Goal: Register for event/course

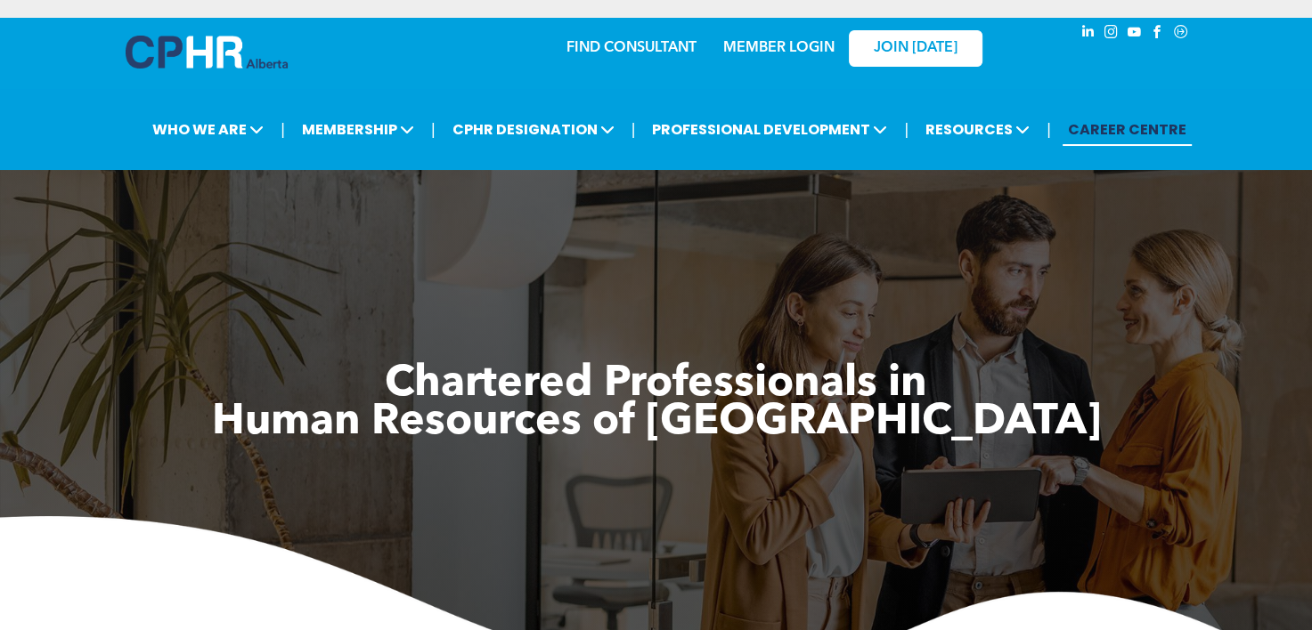
click at [766, 45] on link "MEMBER LOGIN" at bounding box center [778, 48] width 111 height 14
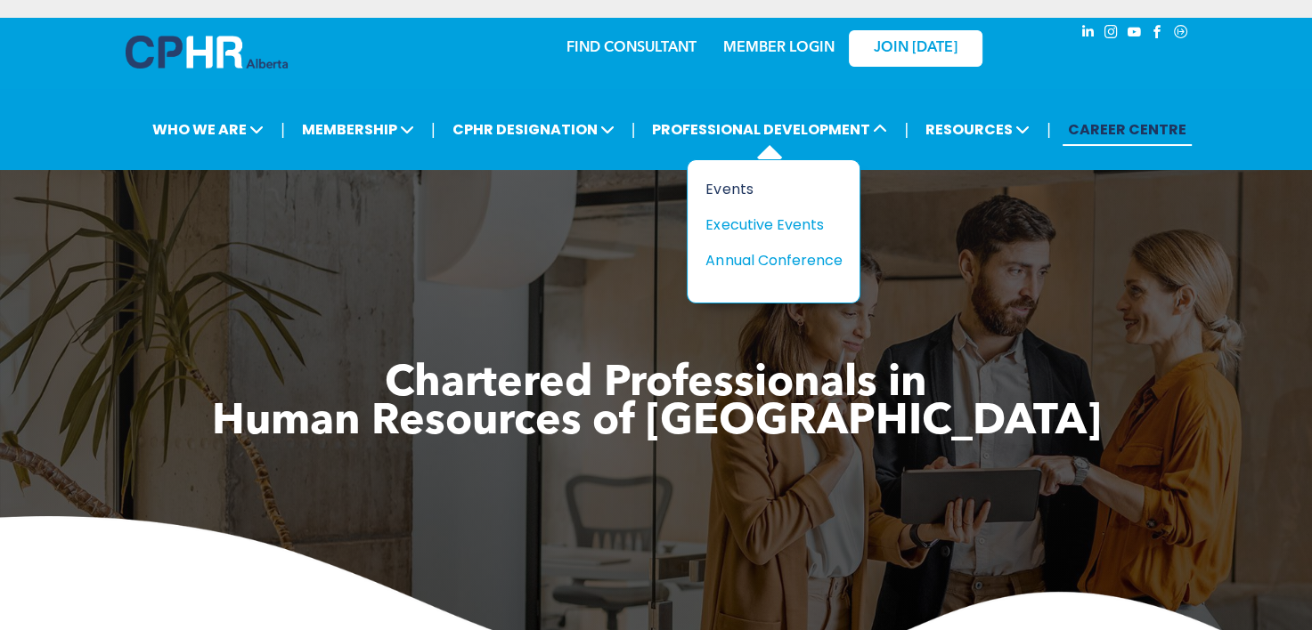
click at [734, 191] on div "Events" at bounding box center [766, 189] width 123 height 22
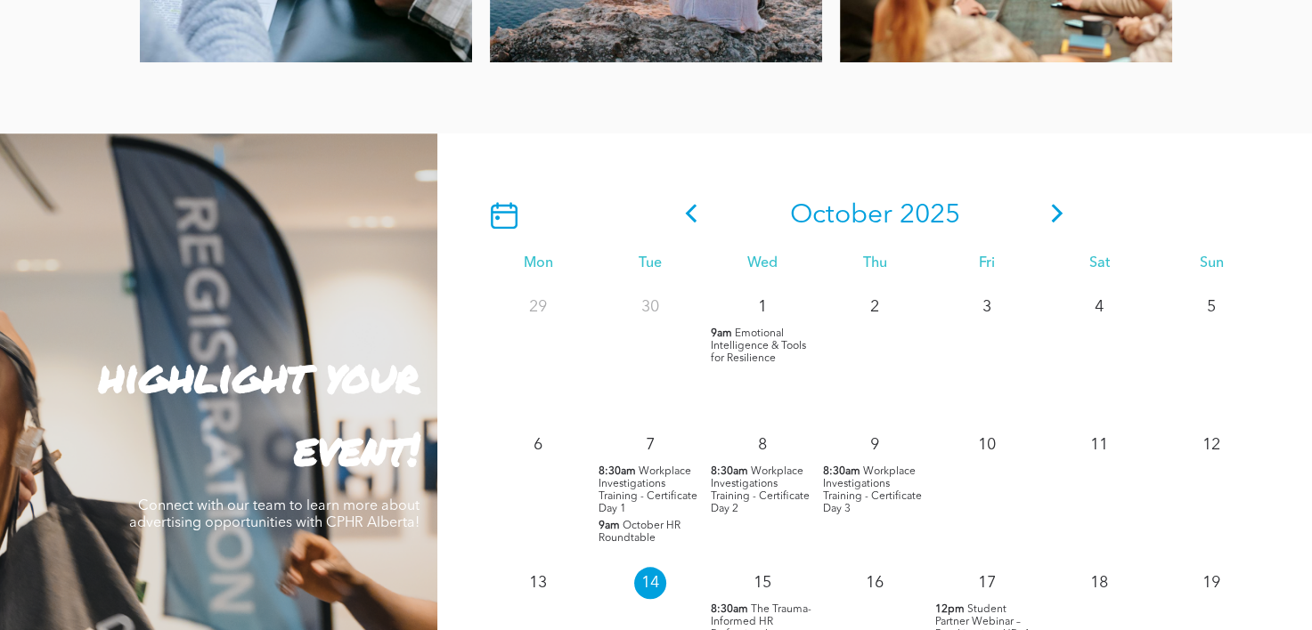
scroll to position [1425, 0]
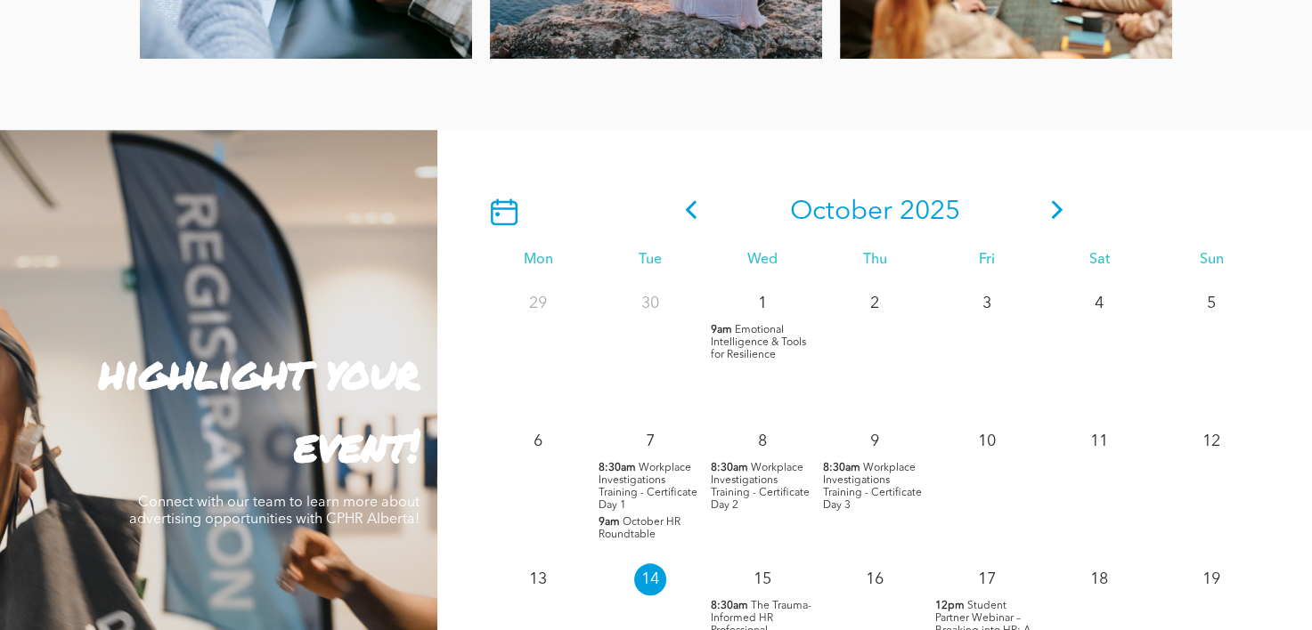
click at [1058, 215] on icon at bounding box center [1058, 209] width 12 height 19
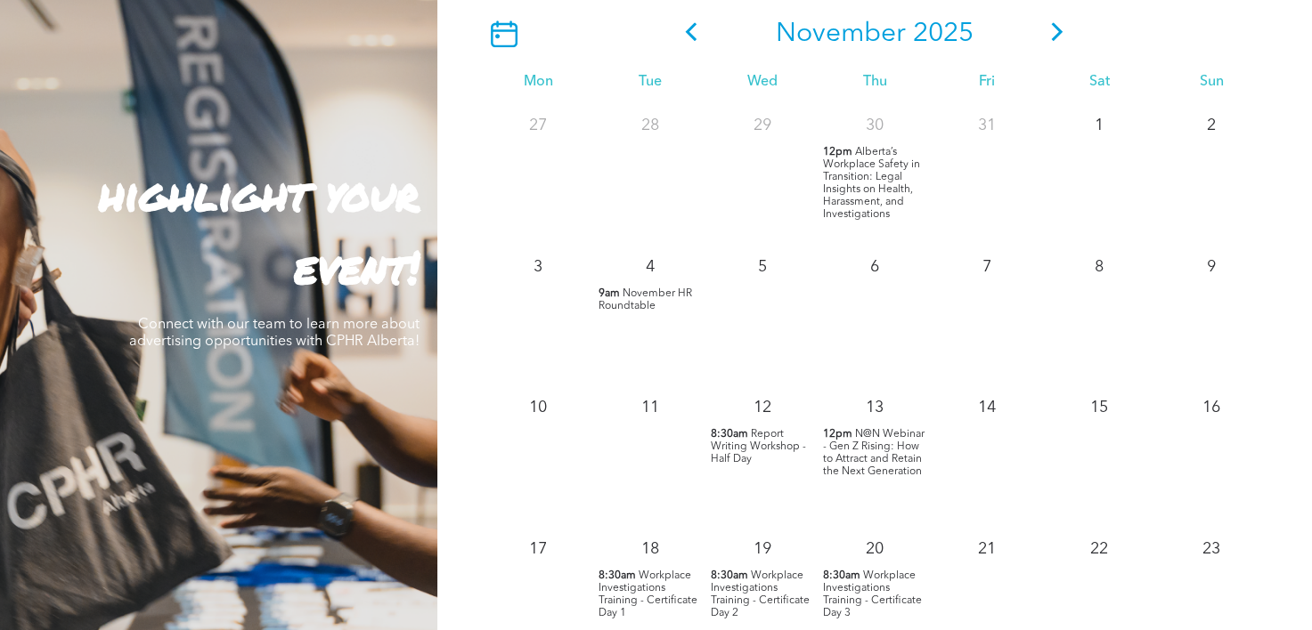
scroll to position [1692, 0]
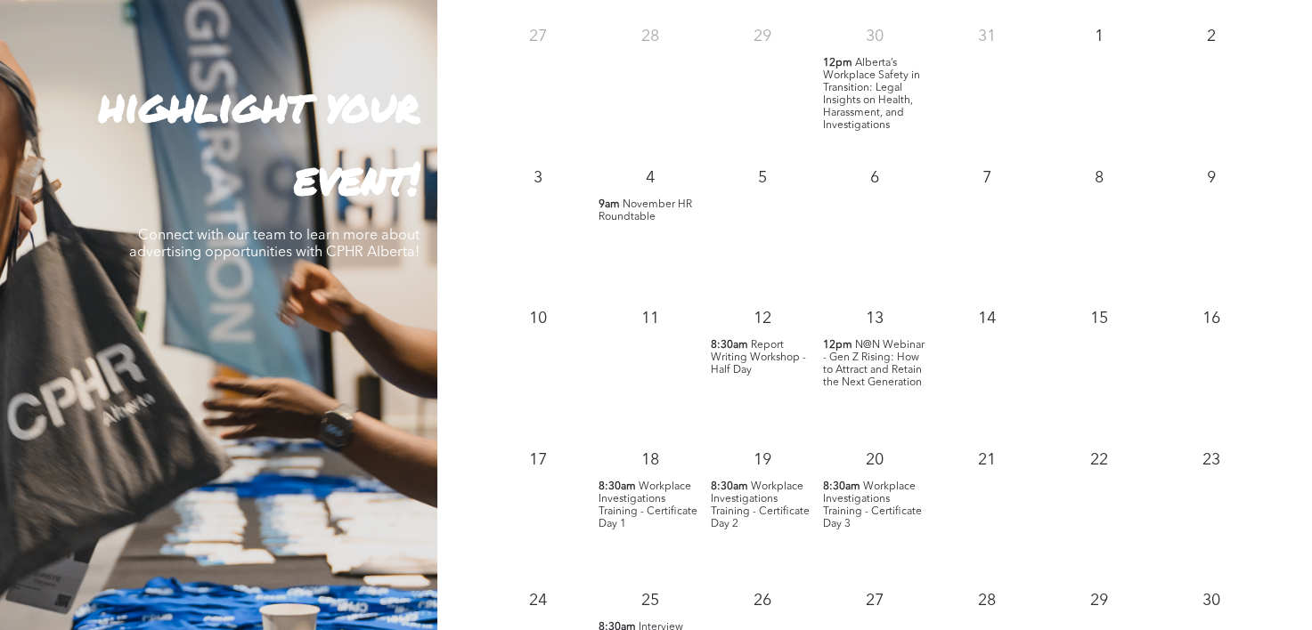
click at [645, 502] on span "Workplace Investigations Training - Certificate Day 1" at bounding box center [647, 506] width 99 height 48
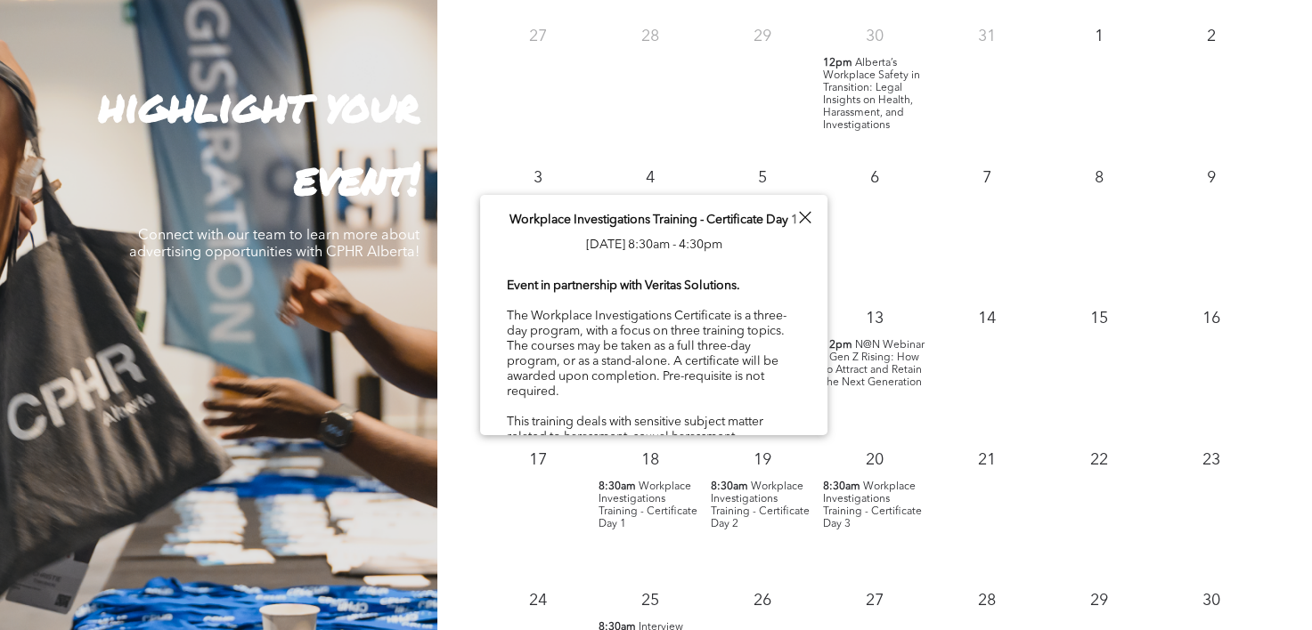
click at [804, 215] on div at bounding box center [804, 218] width 24 height 24
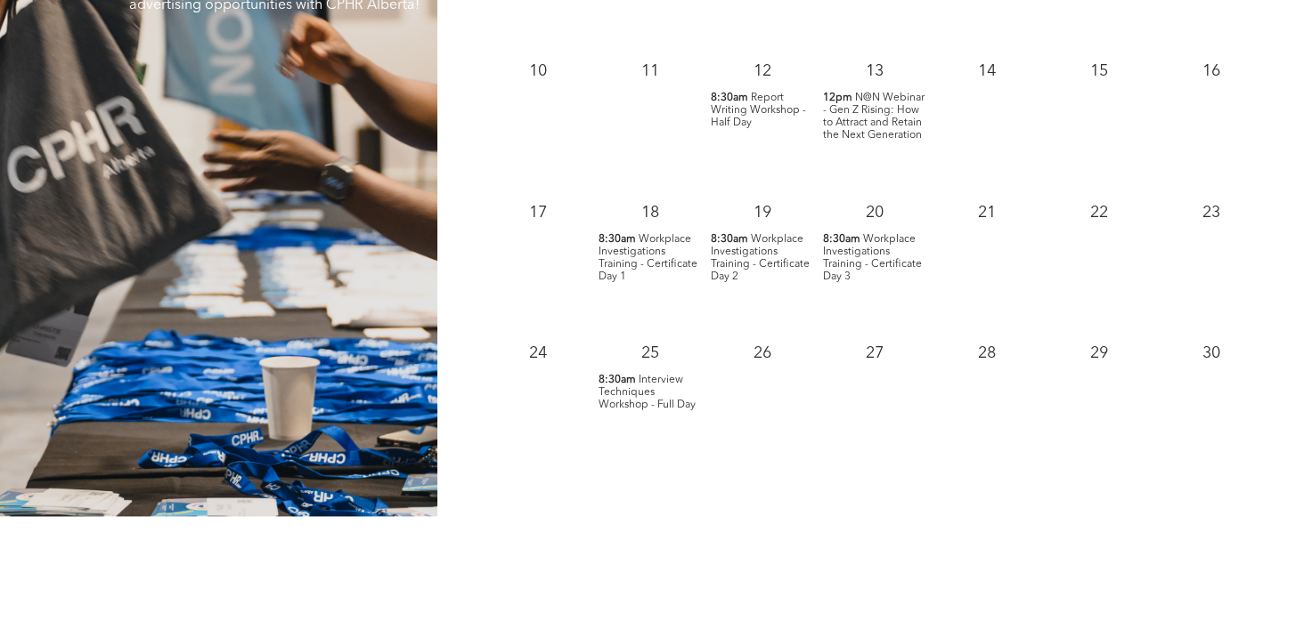
scroll to position [1870, 0]
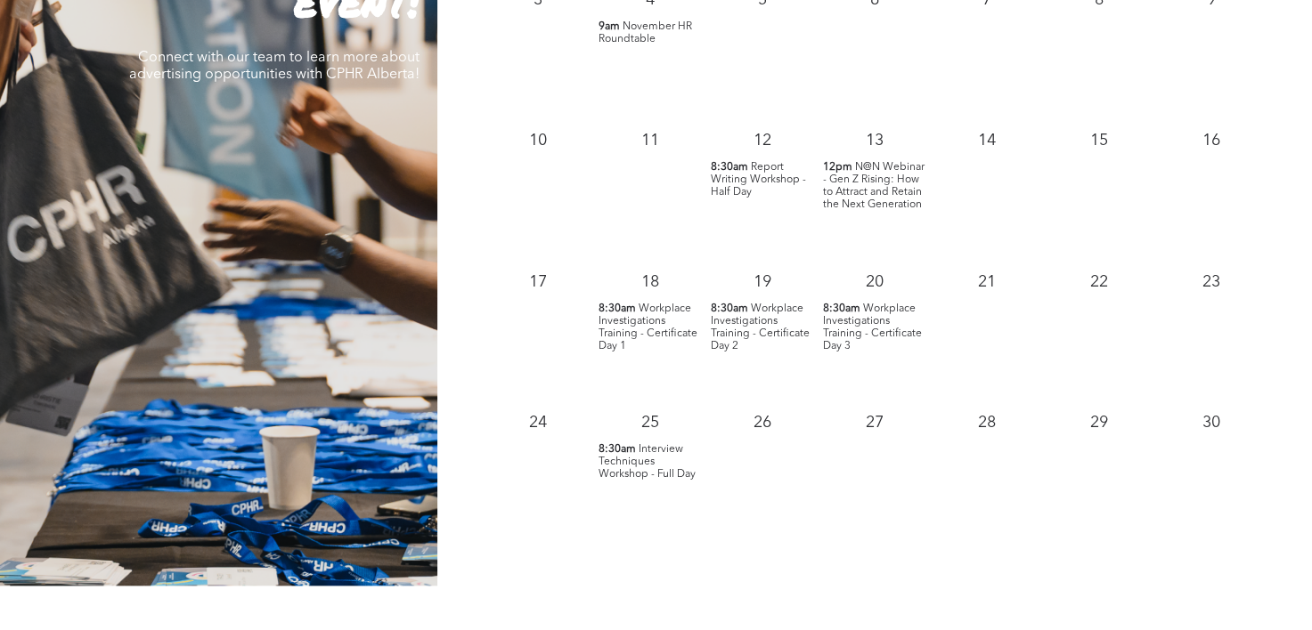
click at [624, 321] on span "Workplace Investigations Training - Certificate Day 1" at bounding box center [647, 328] width 99 height 48
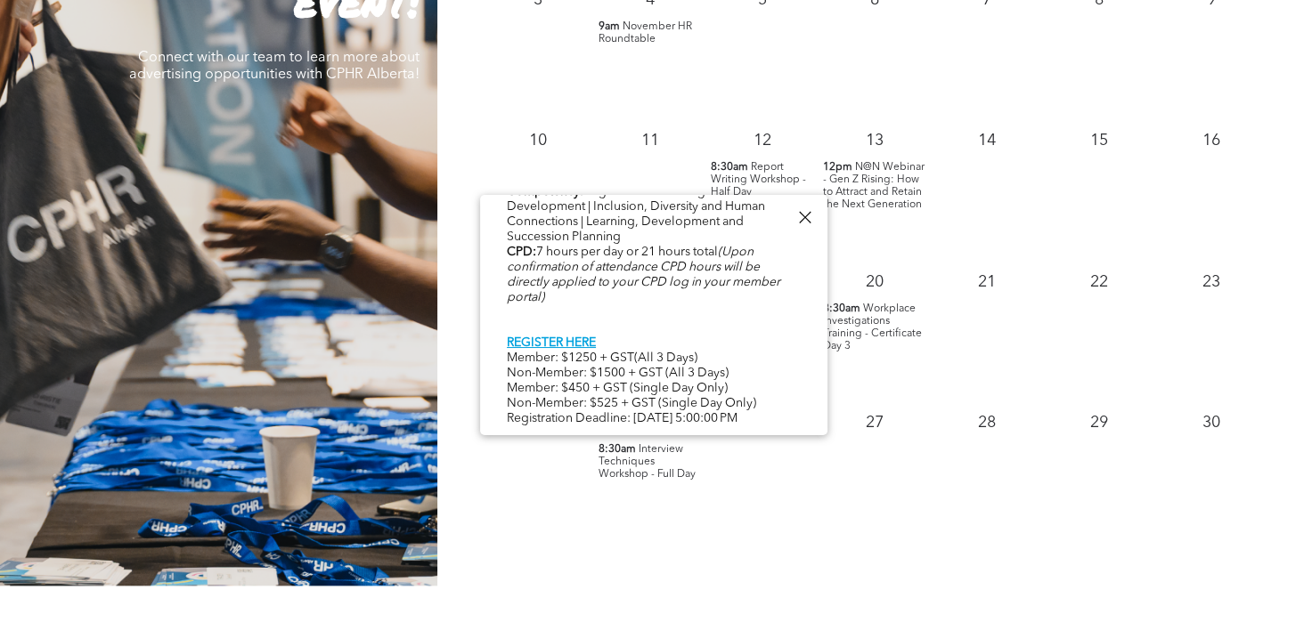
scroll to position [865, 0]
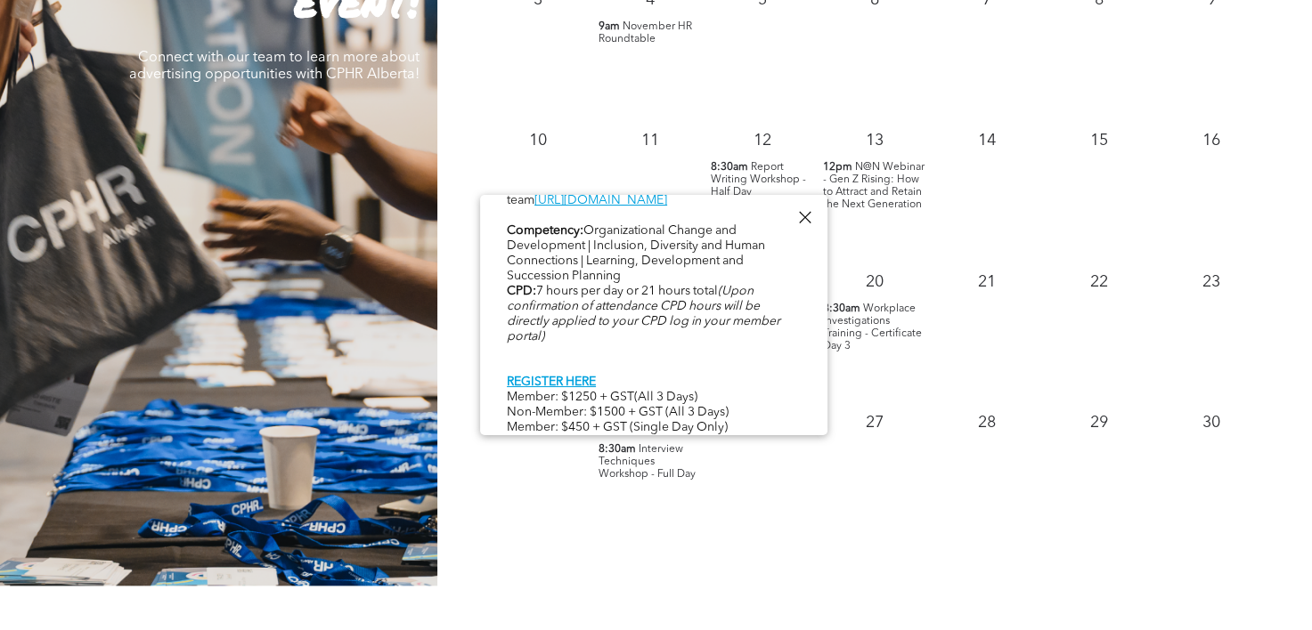
click at [805, 216] on div at bounding box center [804, 218] width 24 height 24
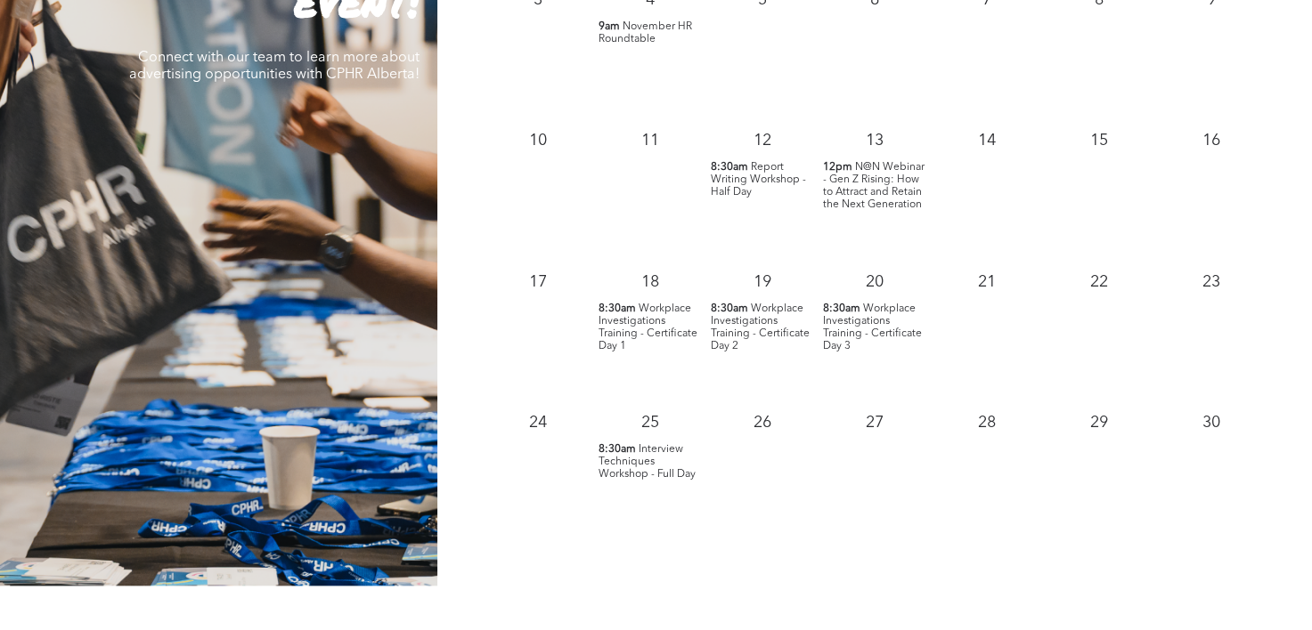
click at [666, 310] on span "Workplace Investigations Training - Certificate Day 1" at bounding box center [647, 328] width 99 height 48
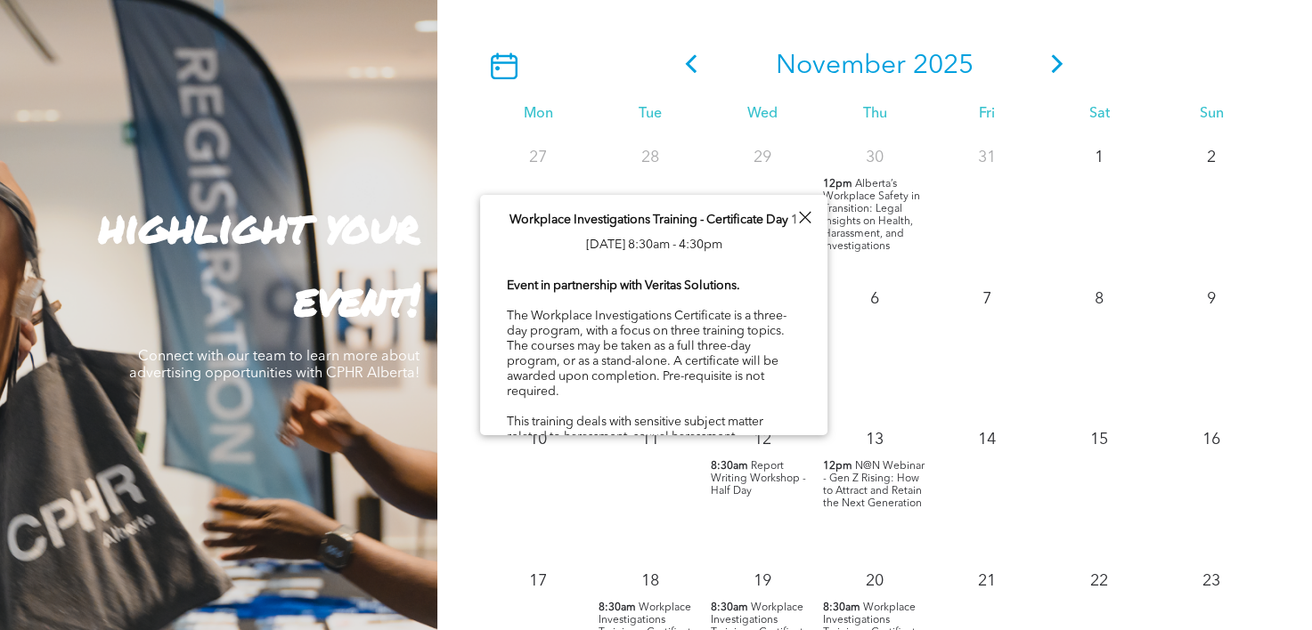
scroll to position [1870, 0]
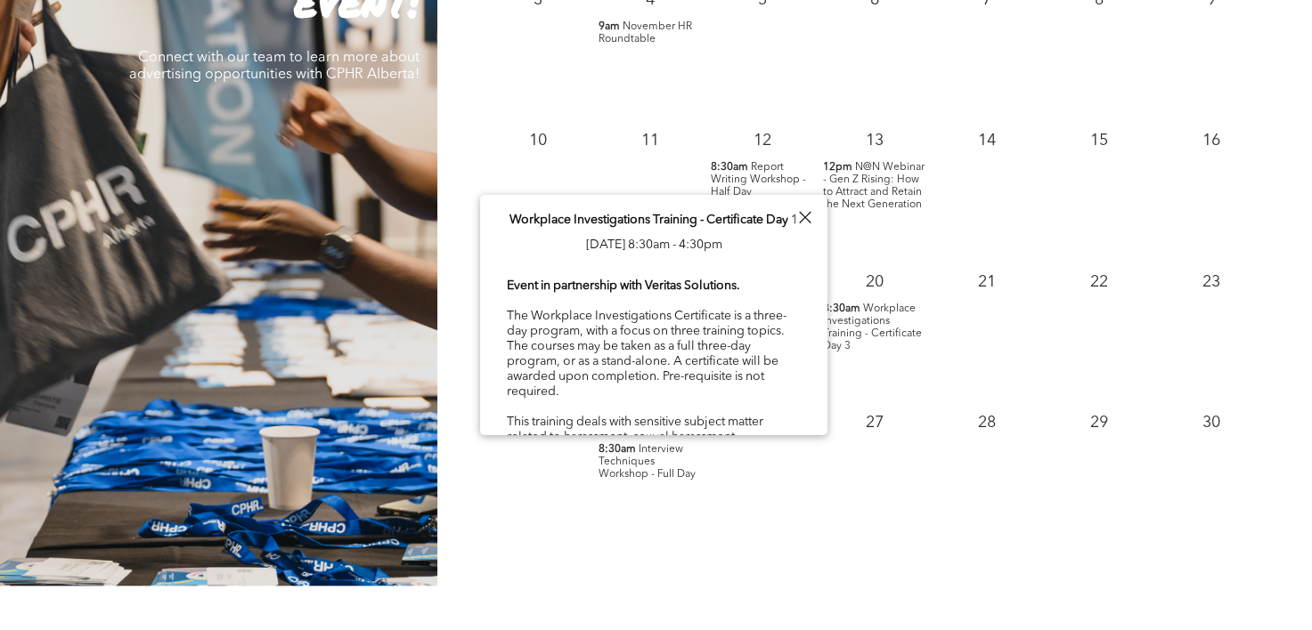
click at [804, 217] on div at bounding box center [804, 218] width 24 height 24
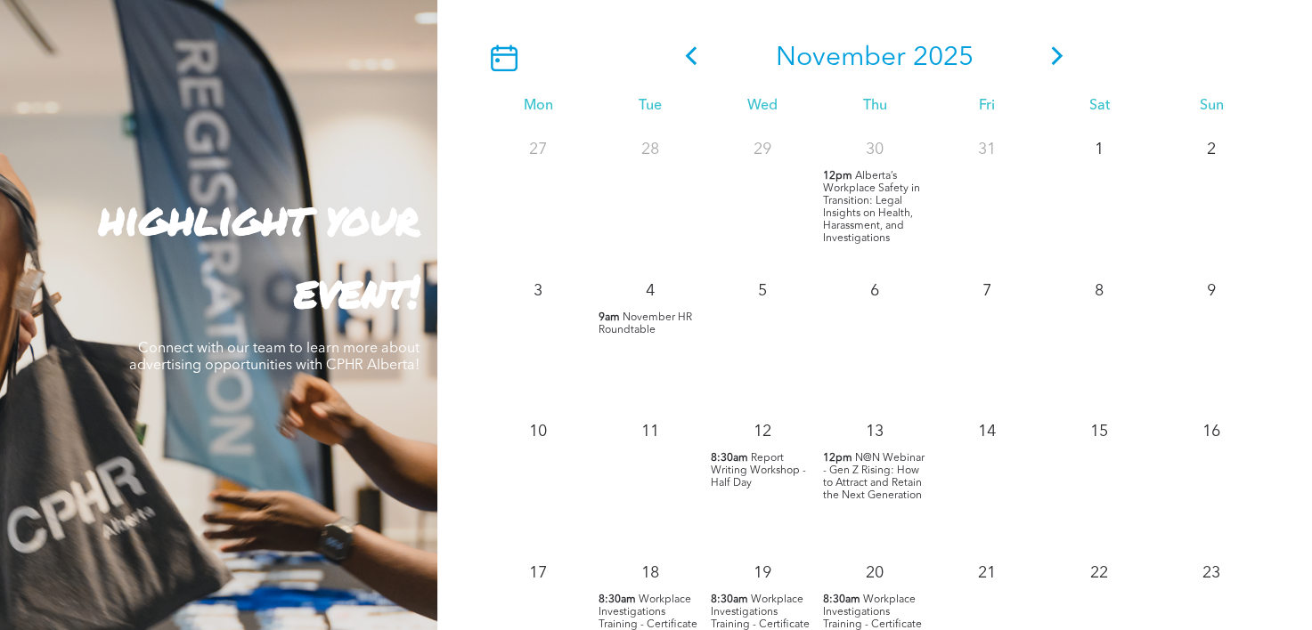
scroll to position [1514, 0]
